Goal: Register for event/course

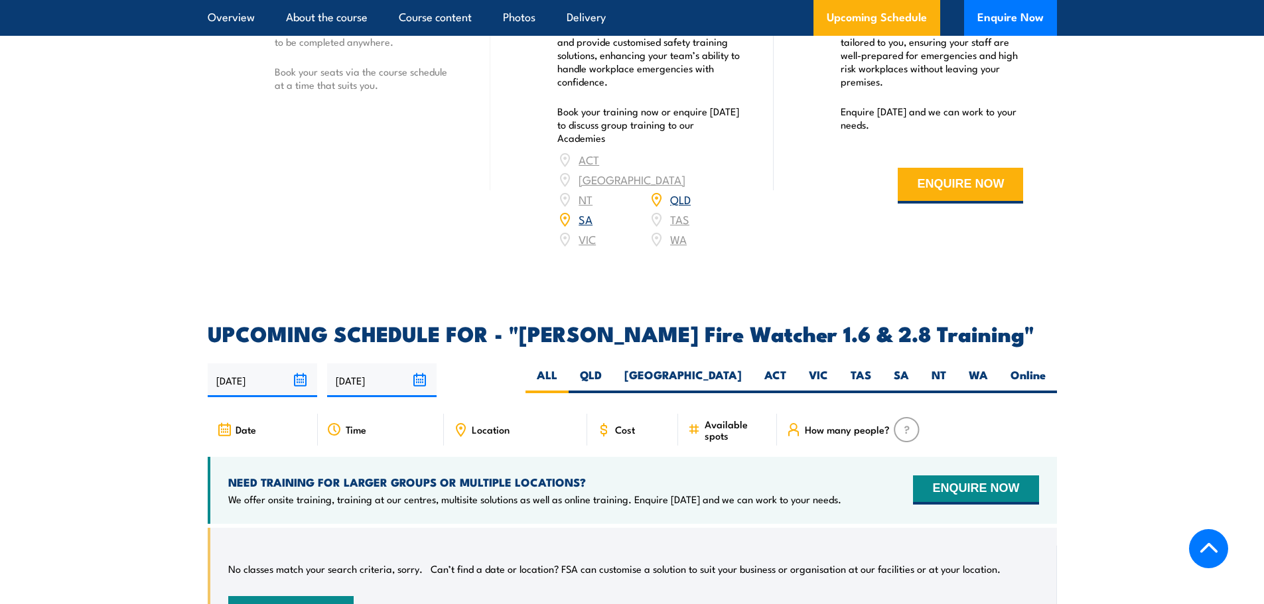
scroll to position [1806, 0]
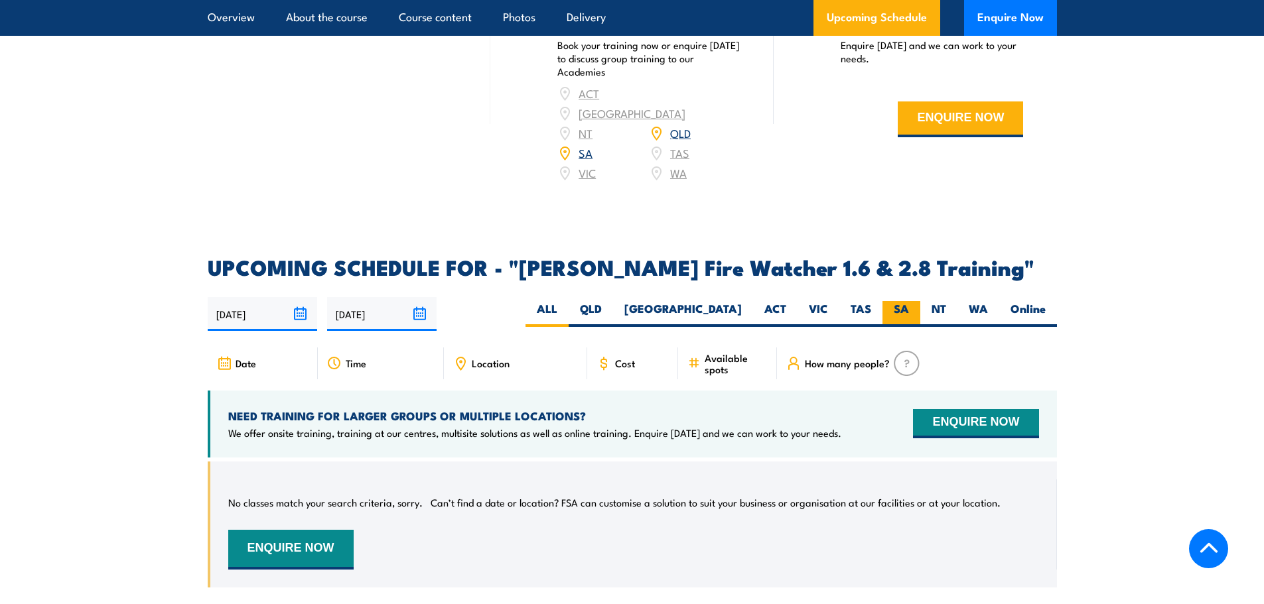
click at [889, 301] on label "SA" at bounding box center [901, 314] width 38 height 26
click at [909, 301] on input "SA" at bounding box center [913, 305] width 9 height 9
radio input "true"
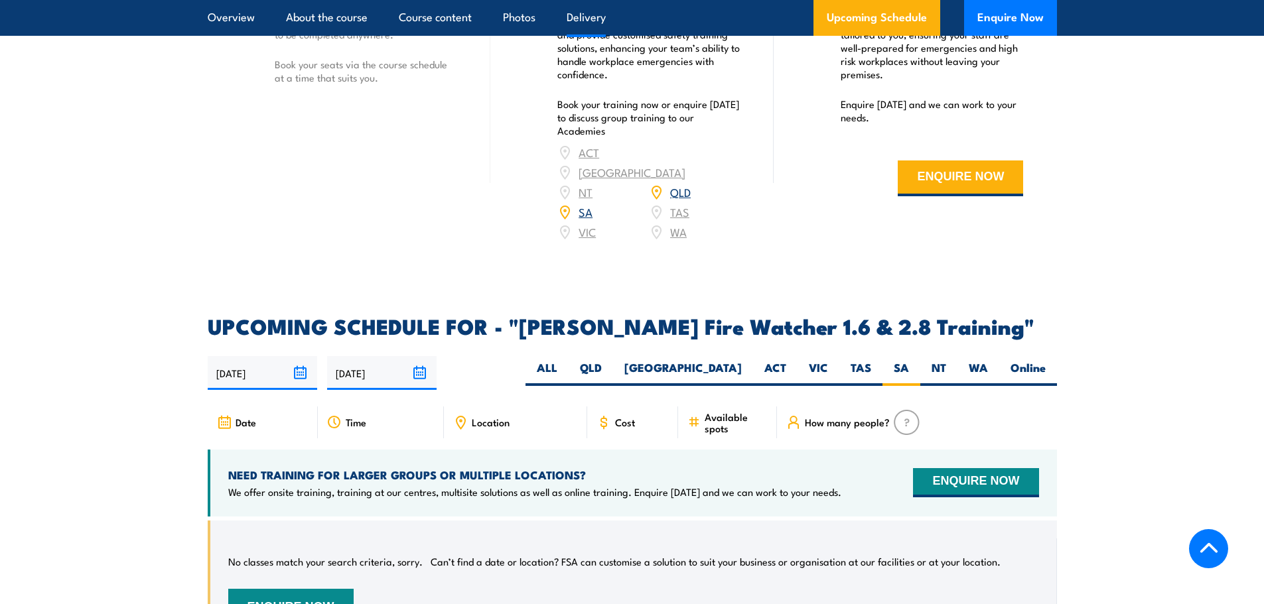
scroll to position [1548, 0]
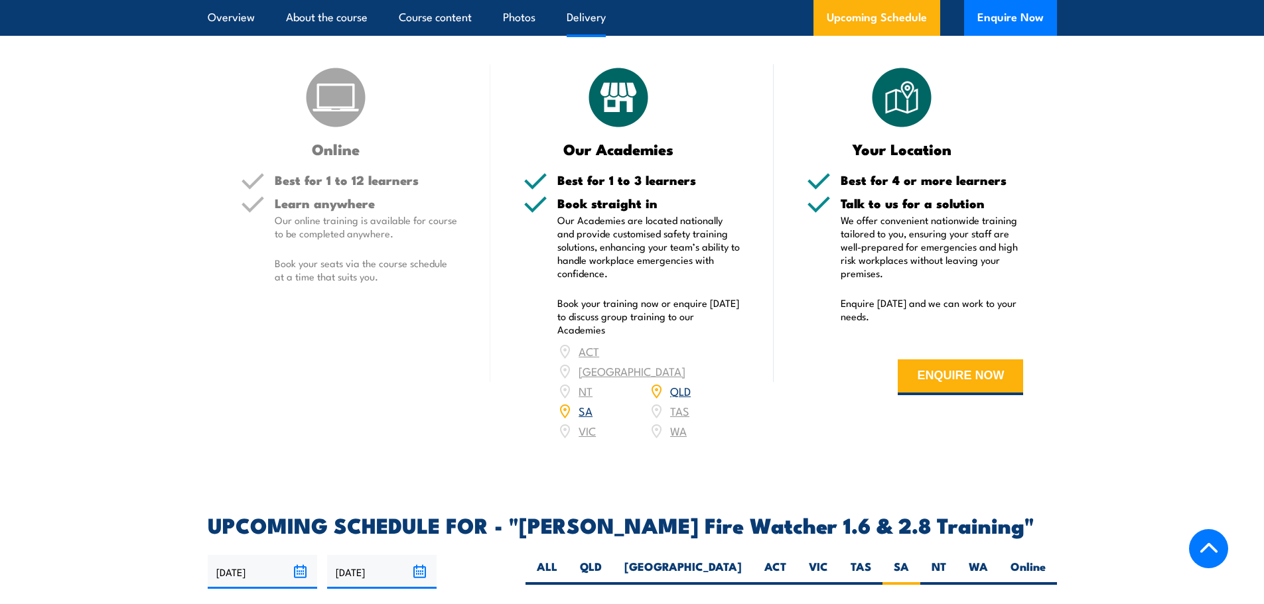
click at [583, 403] on link "SA" at bounding box center [586, 411] width 14 height 16
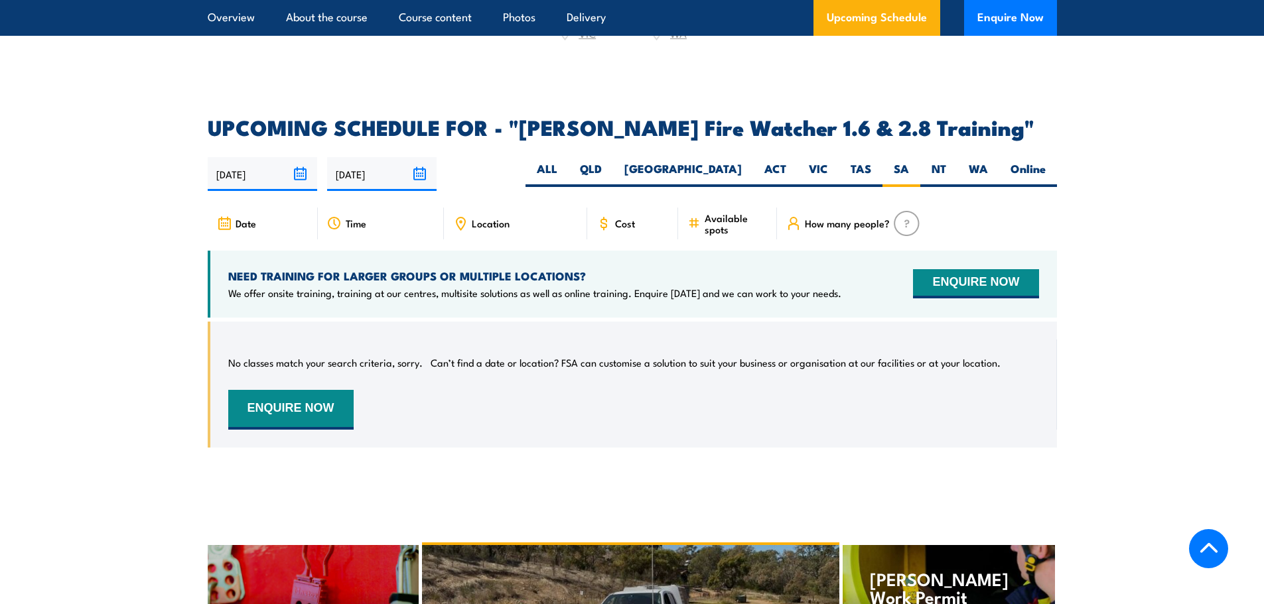
scroll to position [1880, 0]
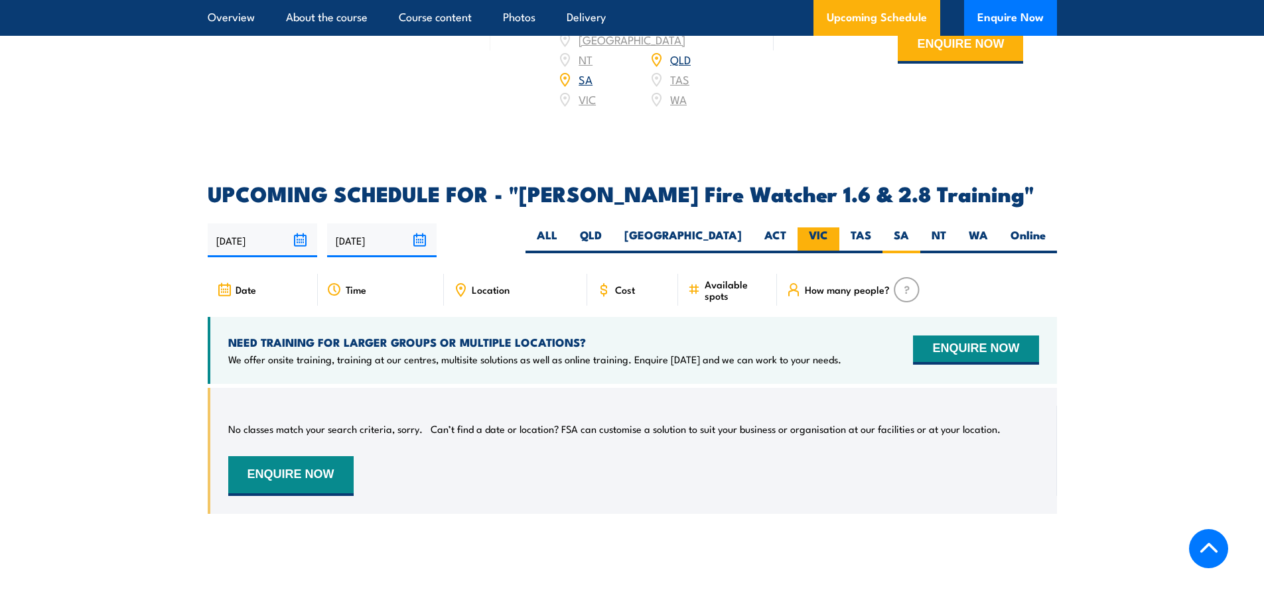
click at [818, 228] on label "VIC" at bounding box center [819, 241] width 42 height 26
click at [828, 228] on input "VIC" at bounding box center [832, 232] width 9 height 9
radio input "true"
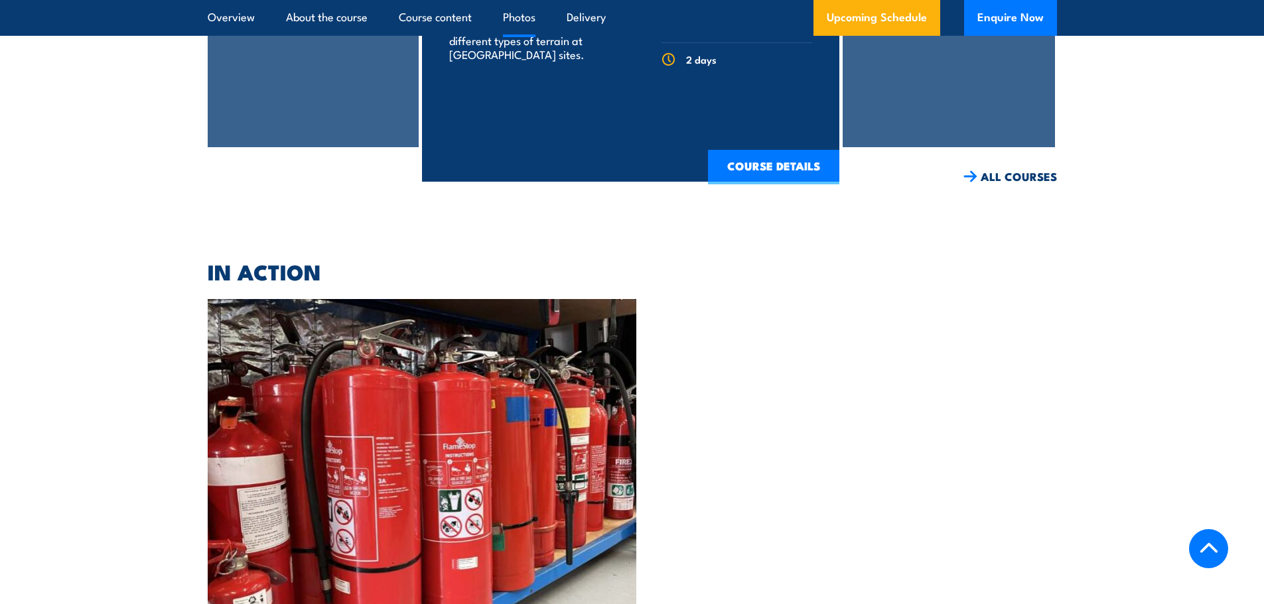
scroll to position [2919, 0]
